Goal: Communication & Community: Ask a question

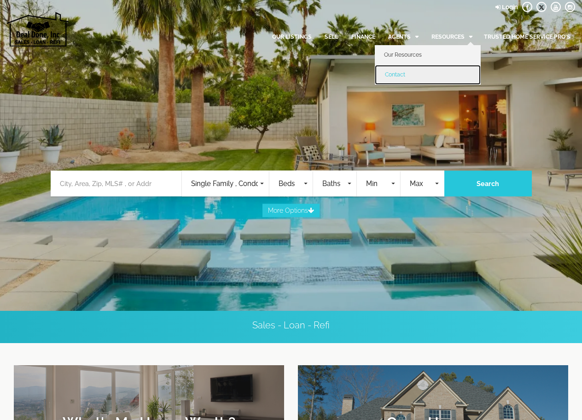
click at [401, 81] on link "Contact" at bounding box center [428, 74] width 106 height 19
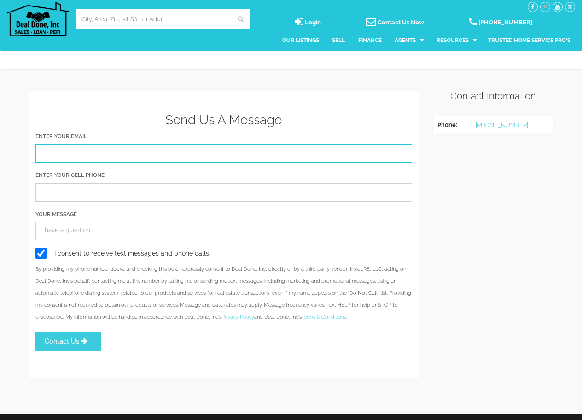
drag, startPoint x: 51, startPoint y: 152, endPoint x: 78, endPoint y: 163, distance: 29.8
click at [51, 152] on input "Enter Your Email" at bounding box center [223, 153] width 377 height 18
type input "[EMAIL_ADDRESS][DOMAIN_NAME]"
type input "646-345-2510"
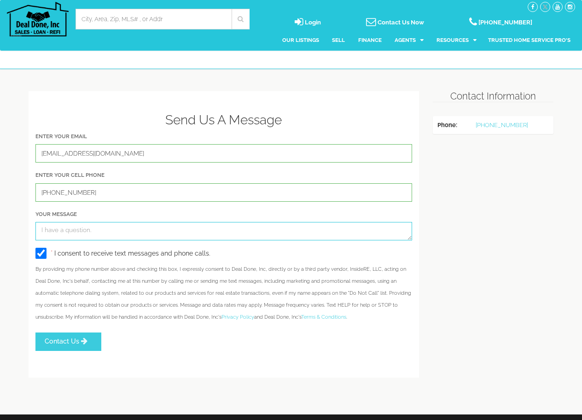
click at [105, 236] on textarea "Your Message" at bounding box center [223, 231] width 377 height 18
paste textarea "My name is Annette Wright. I'm looking for a realtor who will assist my family …"
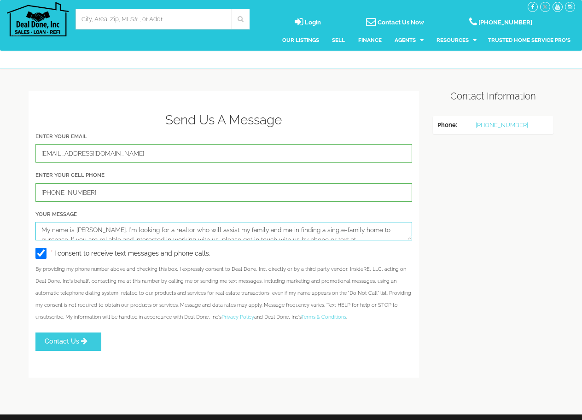
scroll to position [50, 0]
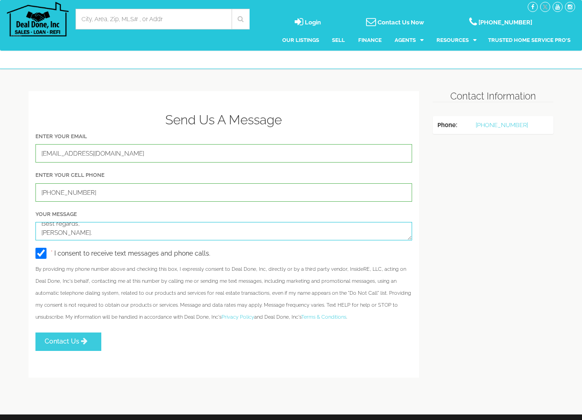
type textarea "My name is Annette Wright. I'm looking for a realtor who will assist my family …"
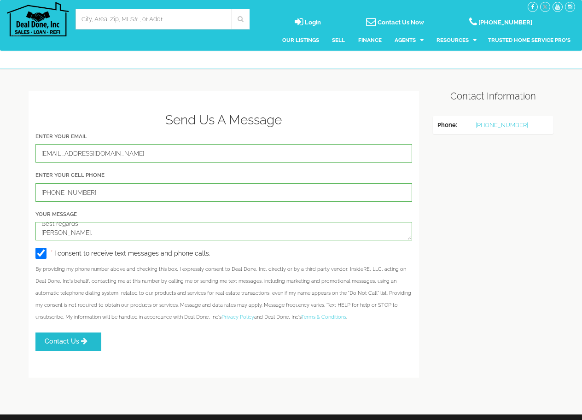
click at [71, 345] on span "Contact Us" at bounding box center [62, 340] width 35 height 7
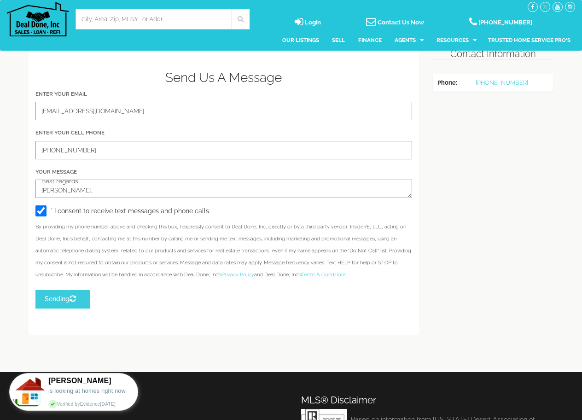
scroll to position [138, 0]
